Goal: Task Accomplishment & Management: Complete application form

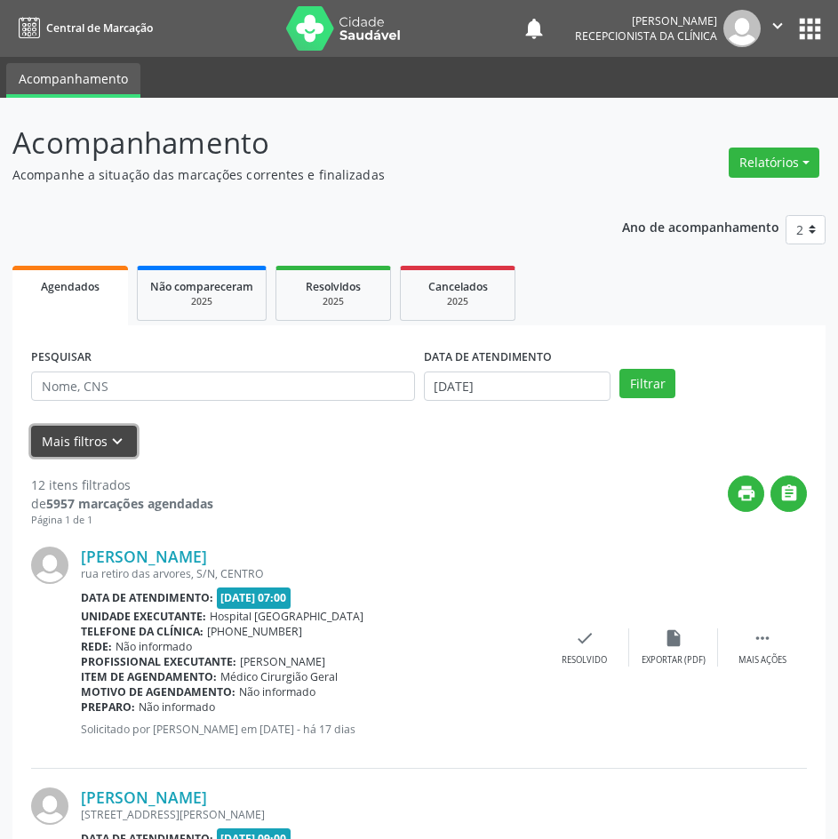
click at [76, 441] on button "Mais filtros keyboard_arrow_down" at bounding box center [84, 441] width 106 height 31
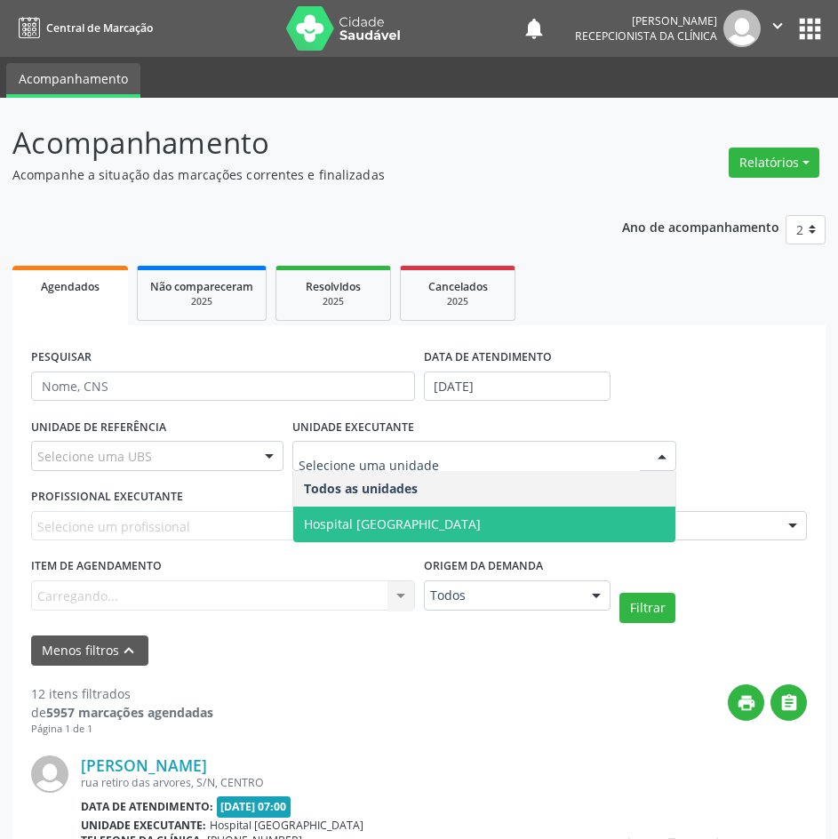
click at [385, 520] on span "Hospital [GEOGRAPHIC_DATA]" at bounding box center [392, 523] width 177 height 17
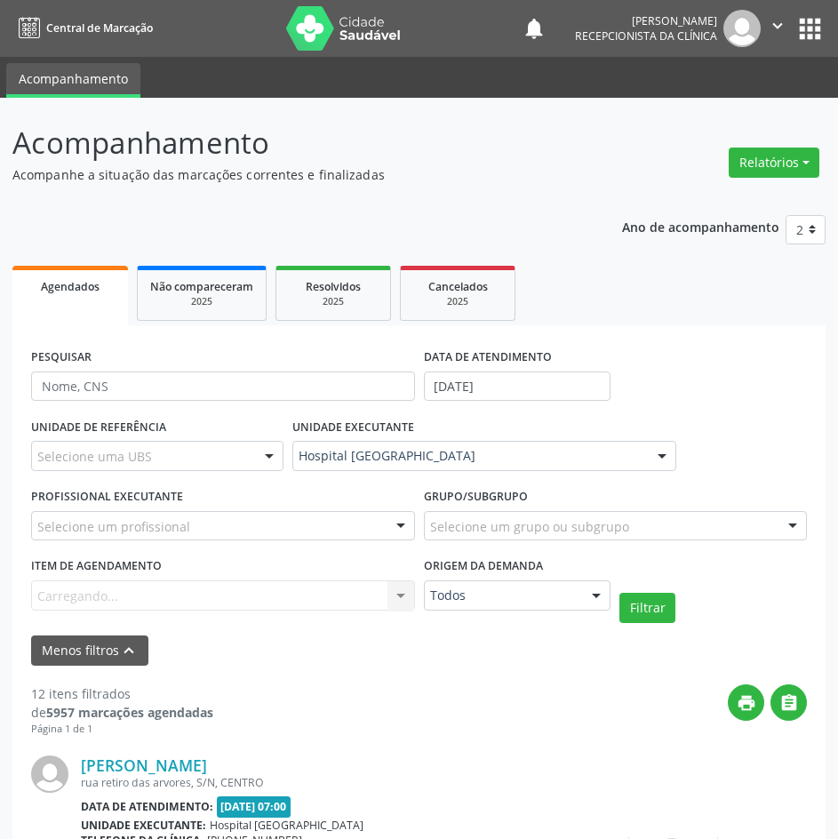
click at [280, 523] on div "Selecione um profissional" at bounding box center [223, 526] width 384 height 30
click at [259, 533] on input "[PERSON_NAME]" at bounding box center [207, 535] width 341 height 36
click at [359, 474] on div "UNIDADE EXECUTANTE Hospital [GEOGRAPHIC_DATA] Todos as unidades Hospital [GEOGR…" at bounding box center [484, 447] width 393 height 69
click at [259, 527] on div at bounding box center [223, 526] width 384 height 30
click at [267, 643] on div "Menos filtros keyboard_arrow_up" at bounding box center [419, 650] width 785 height 31
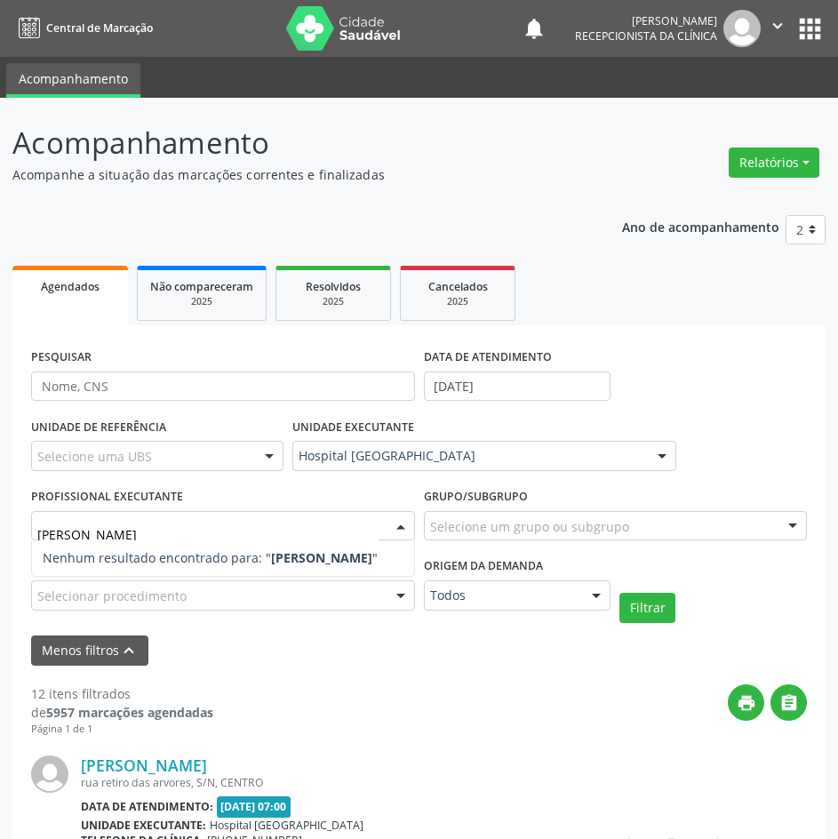
click at [280, 554] on strong "[PERSON_NAME]" at bounding box center [321, 557] width 101 height 17
type input "[PERSON_NAME]"
click at [379, 526] on div at bounding box center [223, 526] width 384 height 30
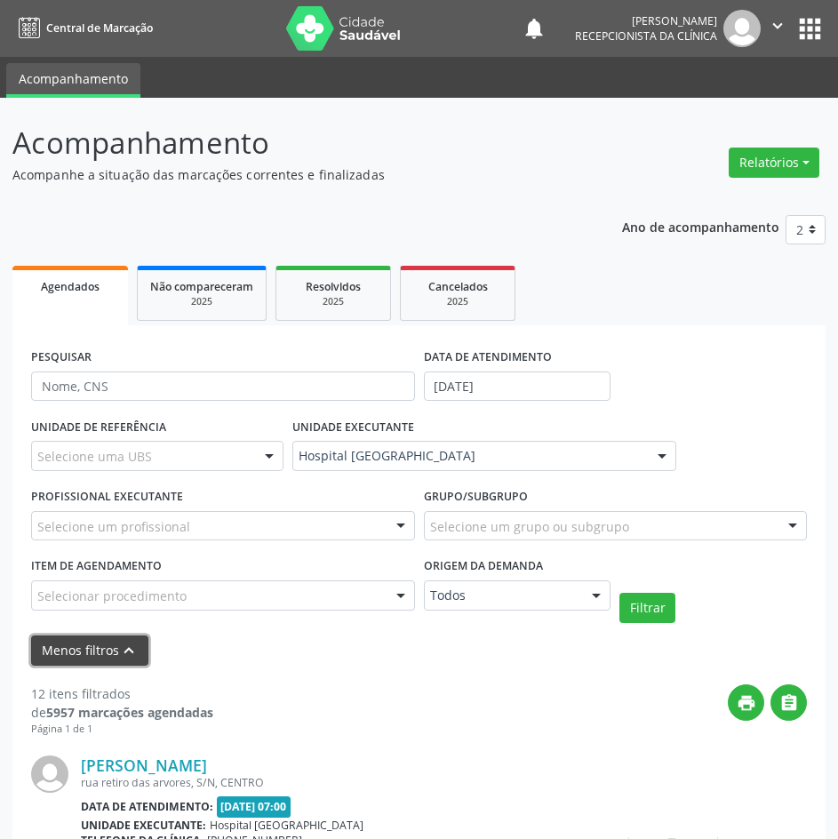
click at [96, 652] on button "Menos filtros keyboard_arrow_up" at bounding box center [89, 650] width 117 height 31
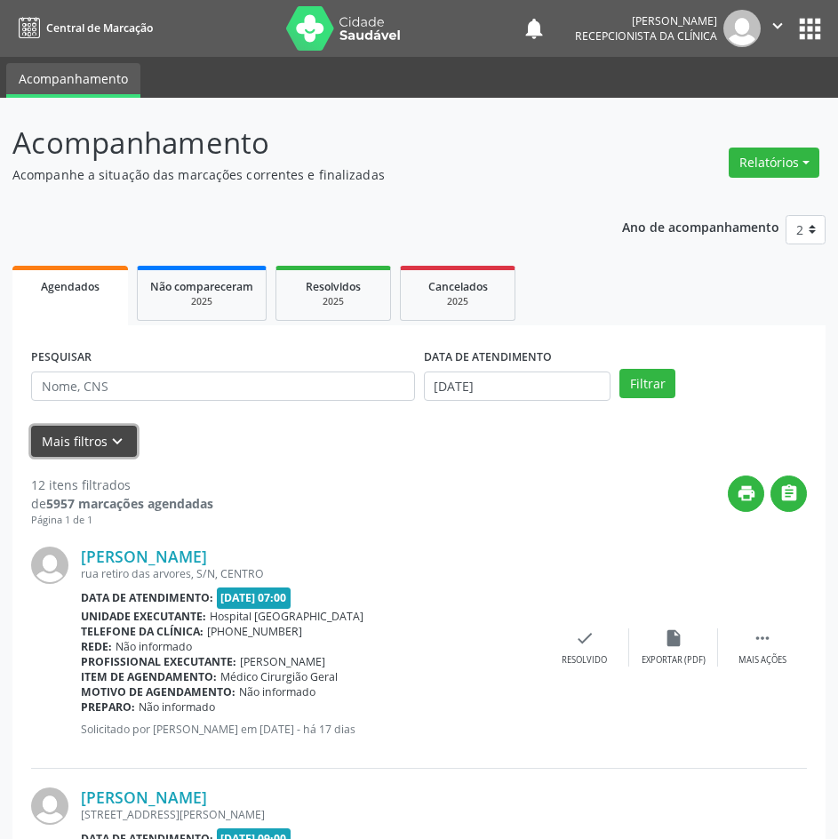
click at [88, 435] on button "Mais filtros keyboard_arrow_down" at bounding box center [84, 441] width 106 height 31
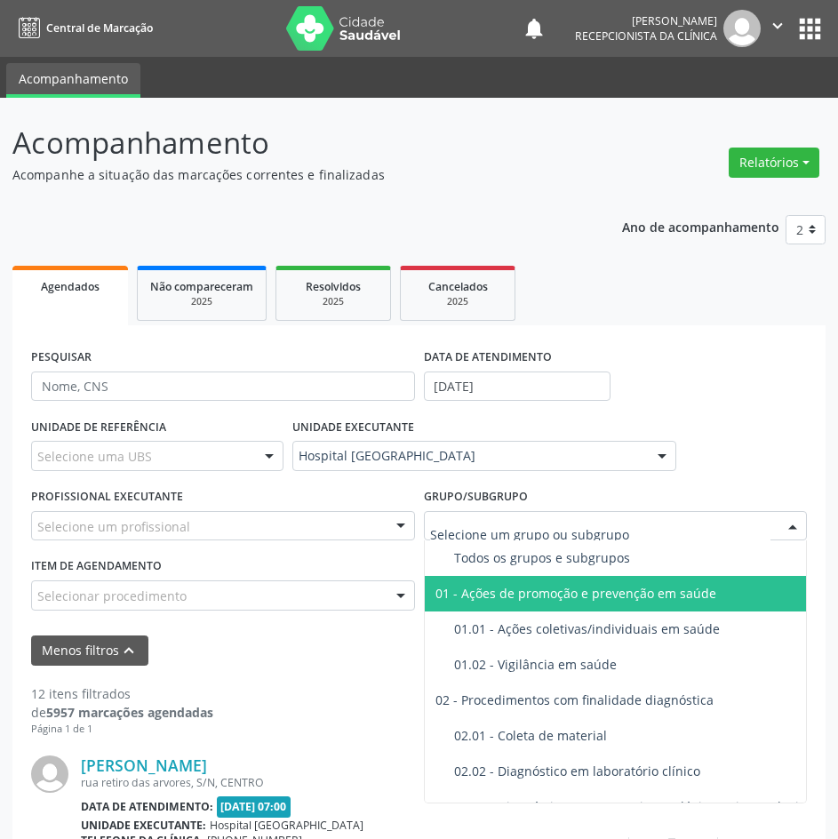
click at [183, 607] on div "Selecionar procedimento" at bounding box center [223, 595] width 384 height 30
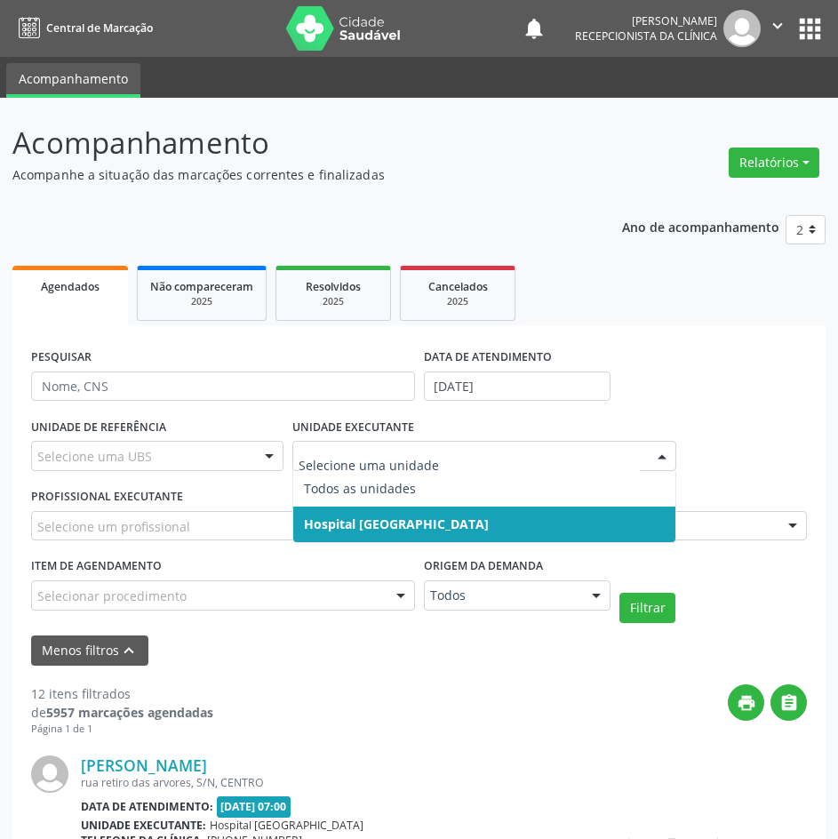
click at [364, 521] on span "Hospital [GEOGRAPHIC_DATA]" at bounding box center [396, 523] width 185 height 17
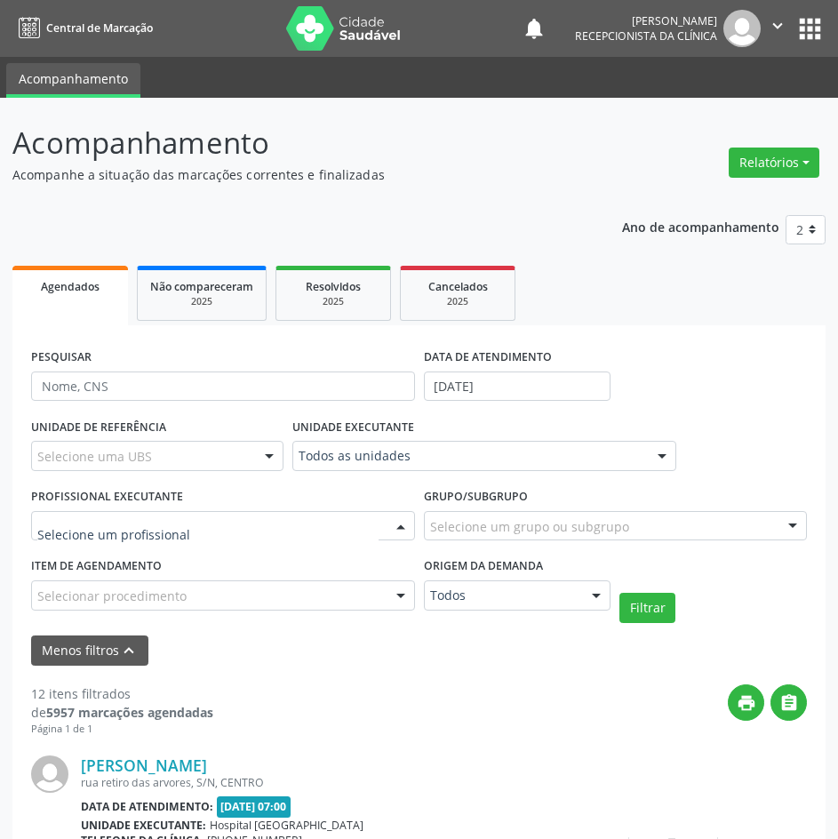
click at [287, 522] on div at bounding box center [223, 526] width 384 height 30
type input "D"
click at [189, 424] on div "UNIDADE DE REFERÊNCIA Selecione uma UBS Todas as UBS Unidade Basica de Saude da…" at bounding box center [157, 447] width 261 height 69
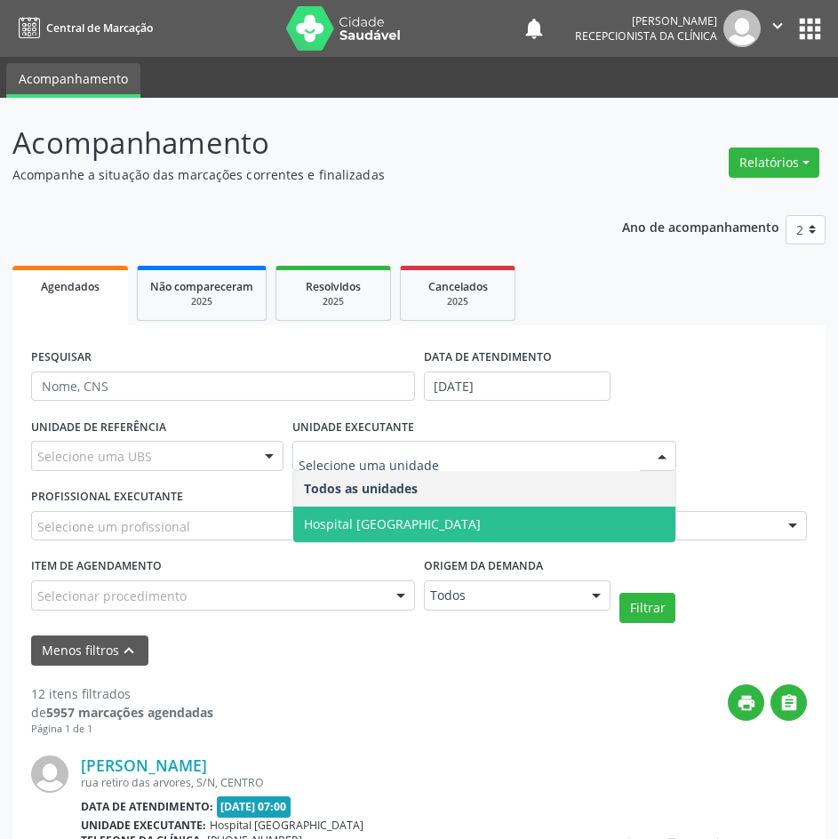
click at [325, 521] on span "Hospital [GEOGRAPHIC_DATA]" at bounding box center [392, 523] width 177 height 17
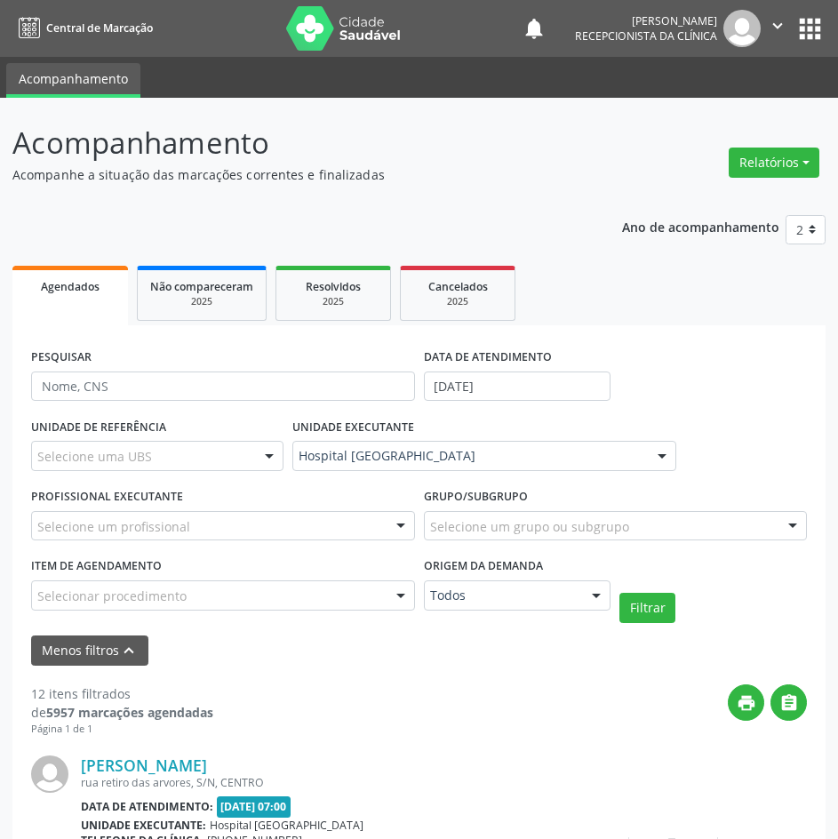
click at [257, 522] on div "Selecione um profissional" at bounding box center [223, 526] width 384 height 30
click at [257, 529] on input "text" at bounding box center [207, 535] width 341 height 36
type input "[PERSON_NAME]"
click at [564, 544] on div "Grupo/Subgrupo Selecione um grupo ou subgrupo Todos os grupos e subgrupos 01 - …" at bounding box center [615, 517] width 393 height 69
click at [634, 597] on button "Filtrar" at bounding box center [647, 608] width 56 height 30
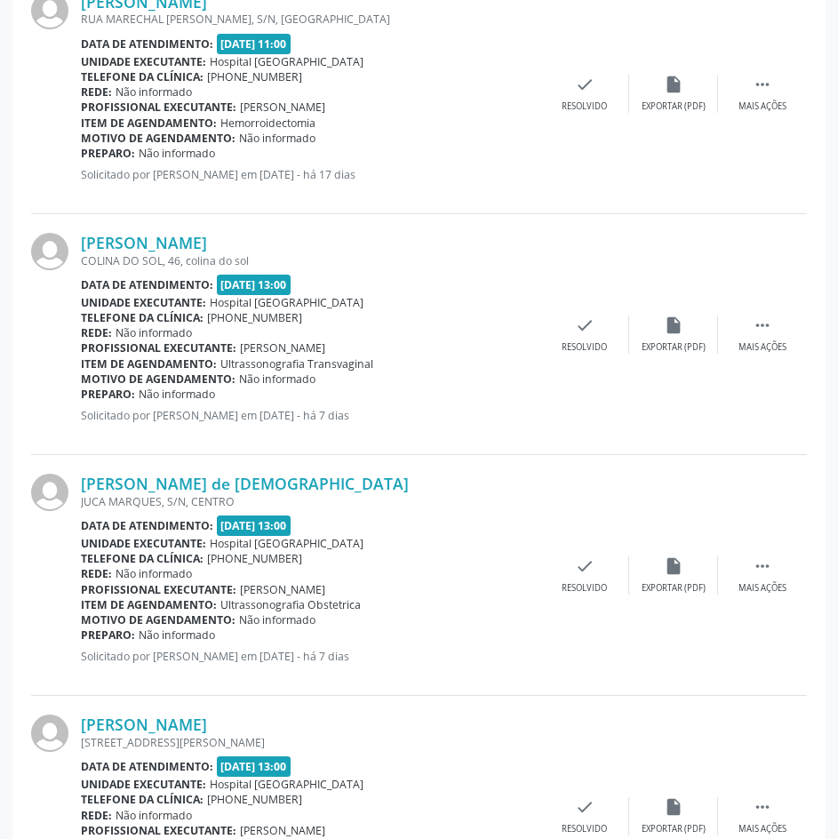
scroll to position [1575, 0]
